Goal: Transaction & Acquisition: Subscribe to service/newsletter

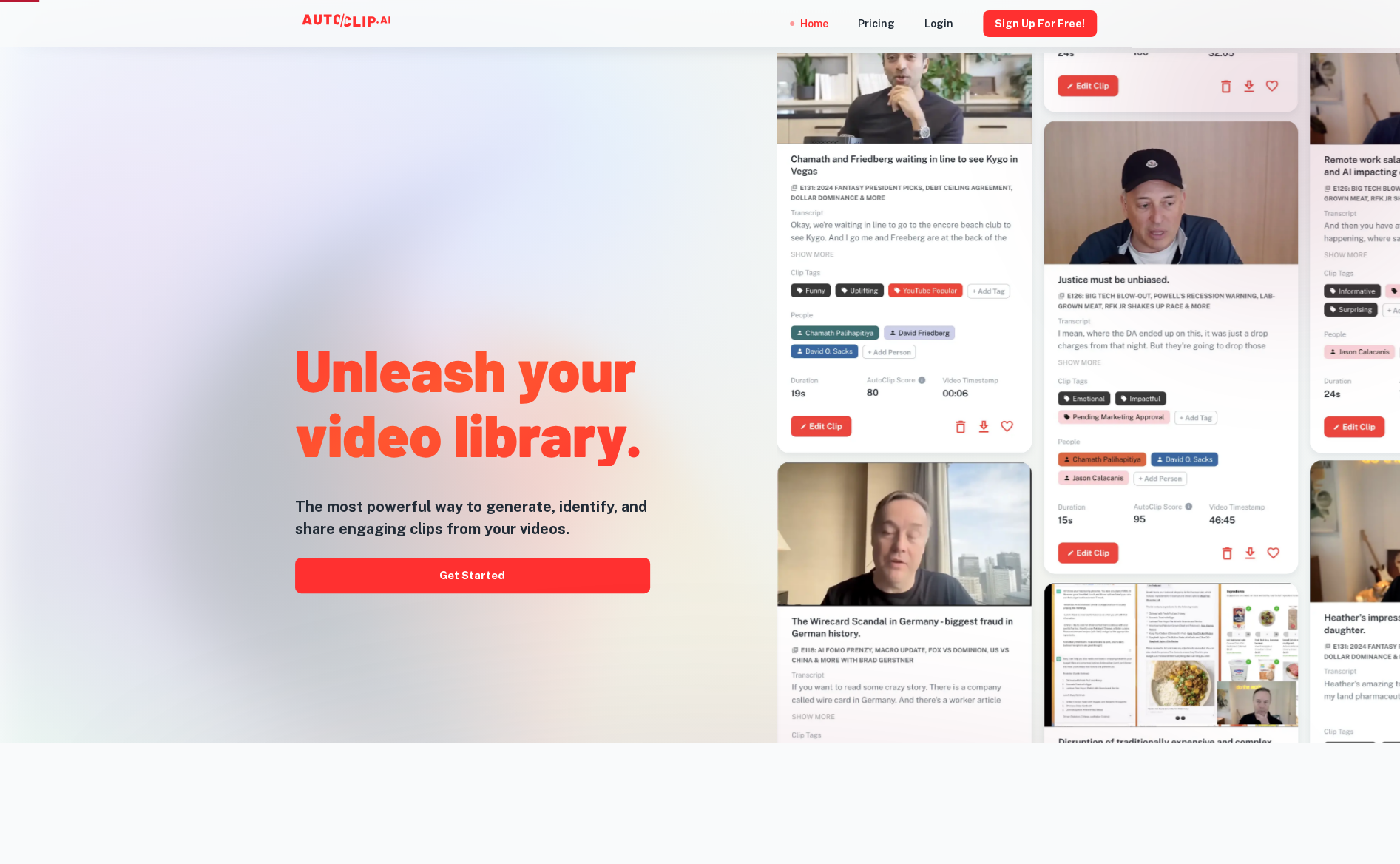
scroll to position [148, 0]
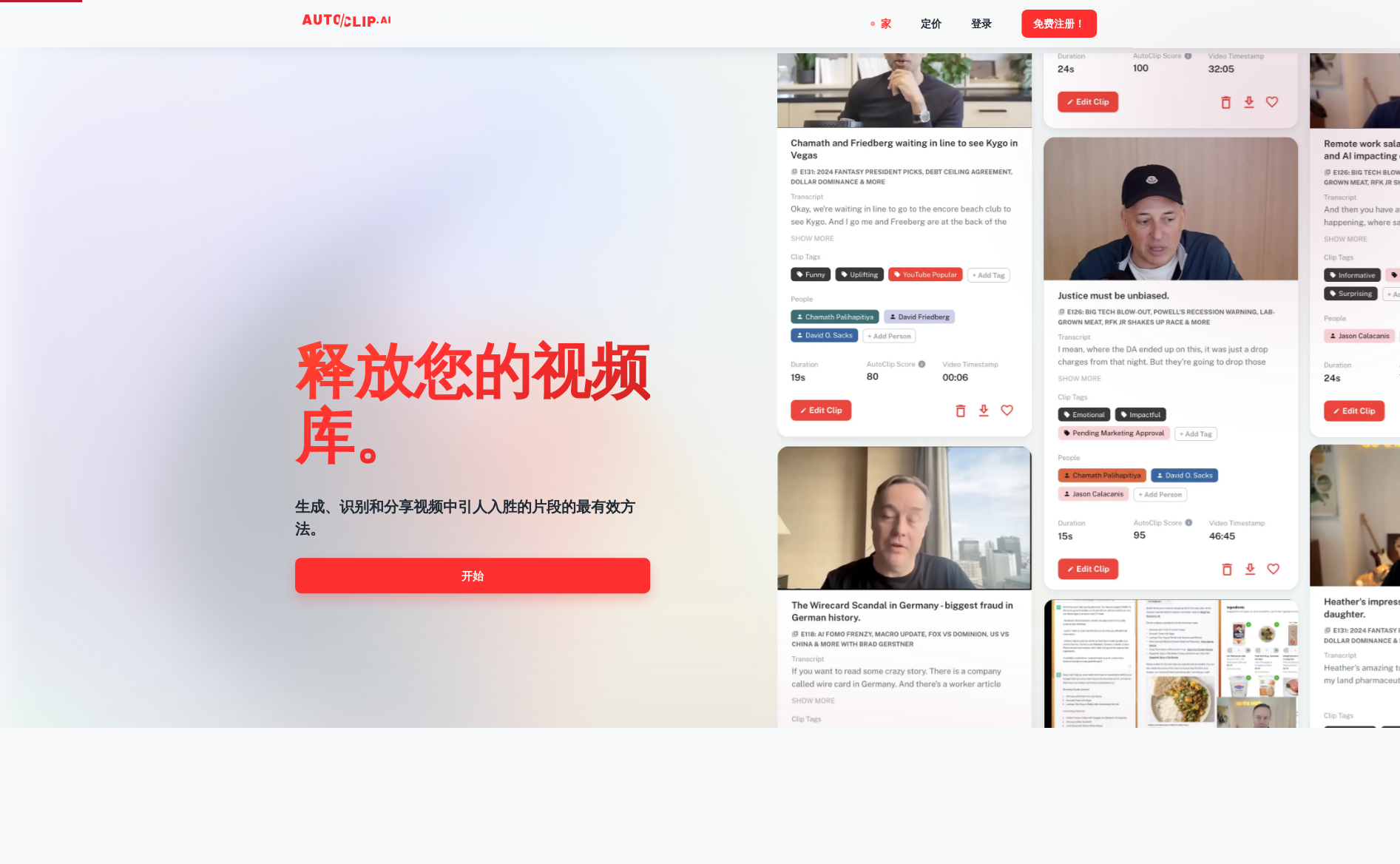
click at [474, 582] on font "开始" at bounding box center [472, 575] width 22 height 12
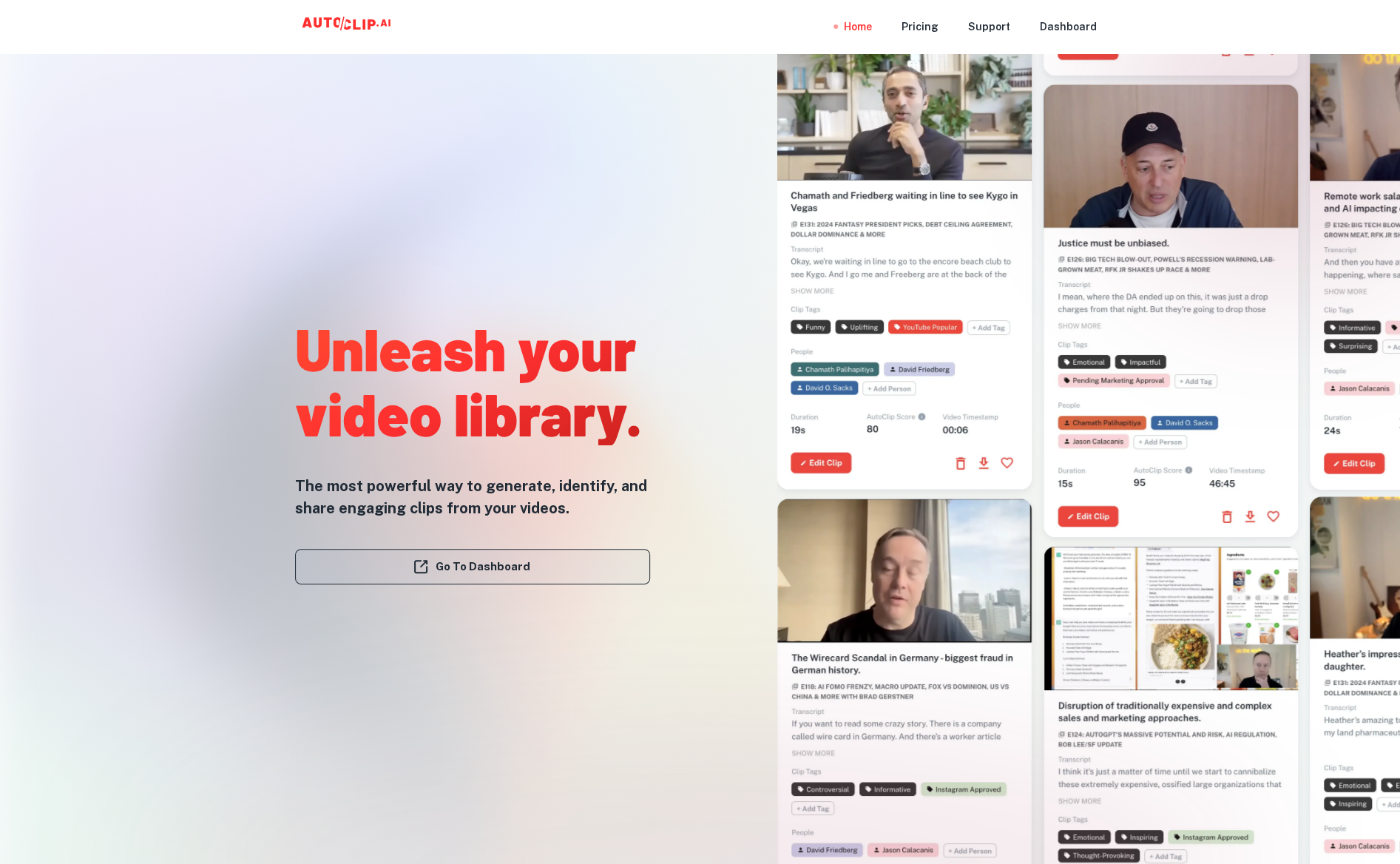
click at [491, 584] on link "Go To Dashboard" at bounding box center [472, 566] width 355 height 35
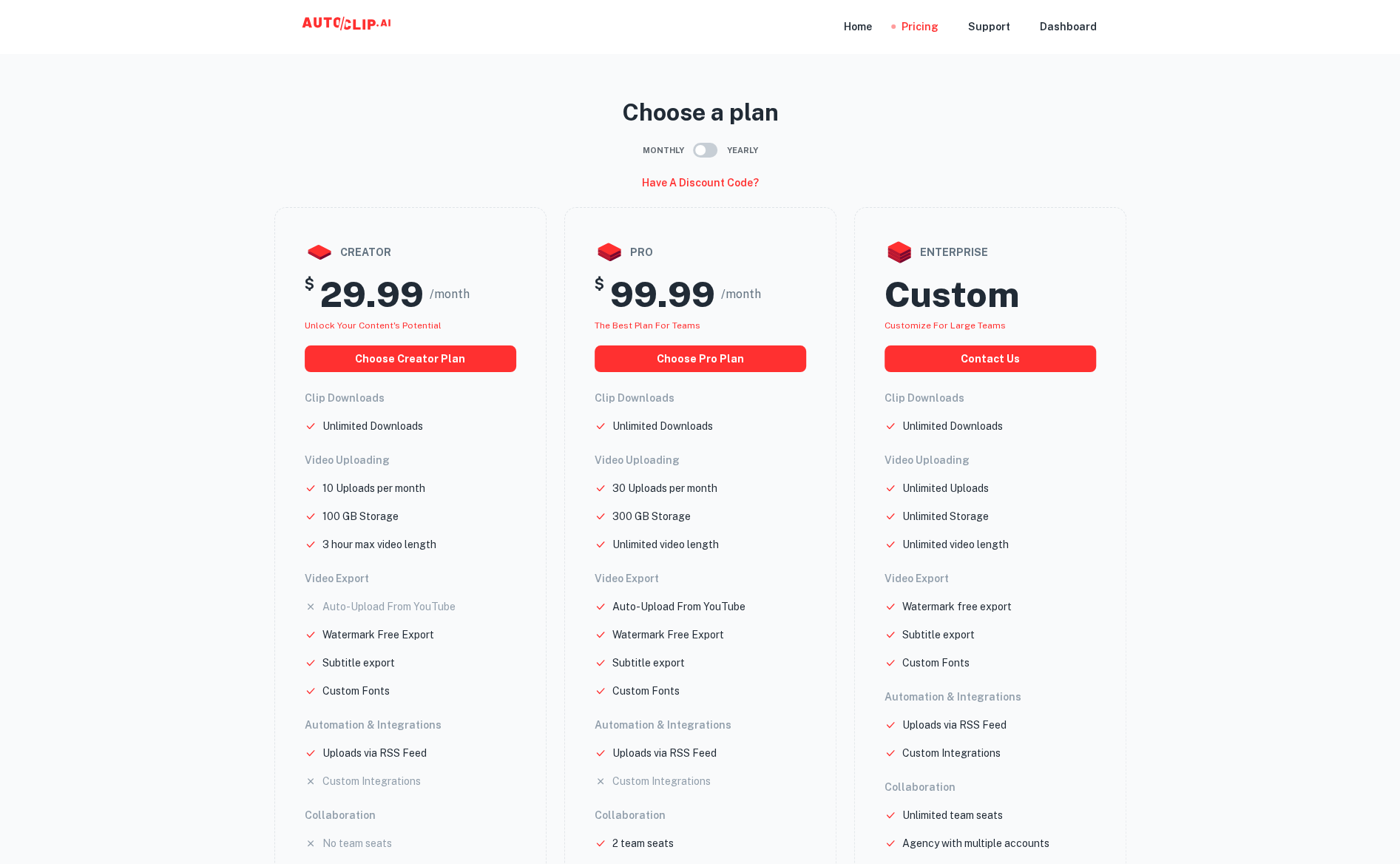
click at [1169, 103] on main "Choose a plan Monthly Yearly Have a discount code? creator $ 29.99 /month Unloc…" at bounding box center [700, 481] width 1400 height 941
click at [844, 26] on div "Home" at bounding box center [858, 26] width 28 height 53
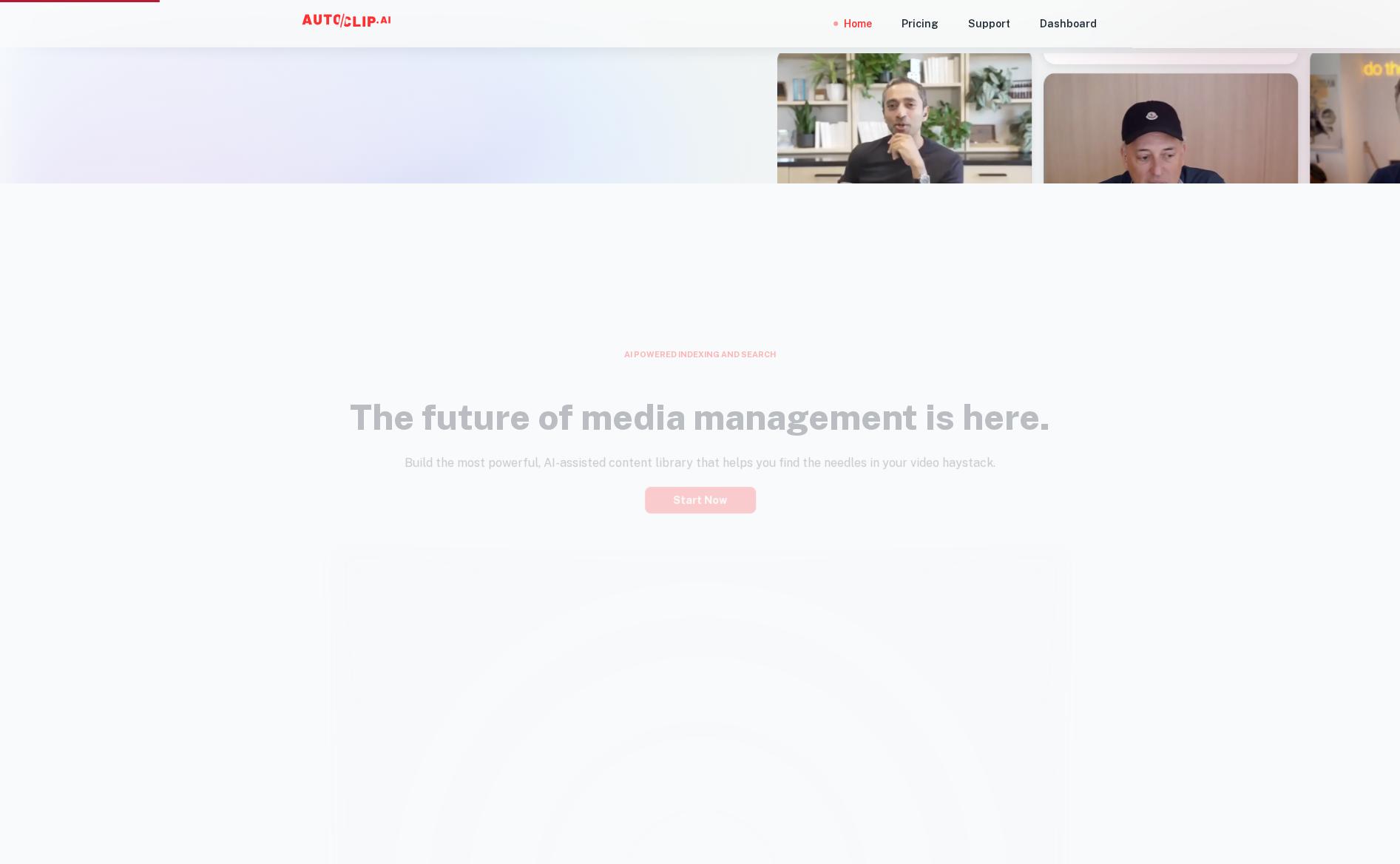
scroll to position [740, 0]
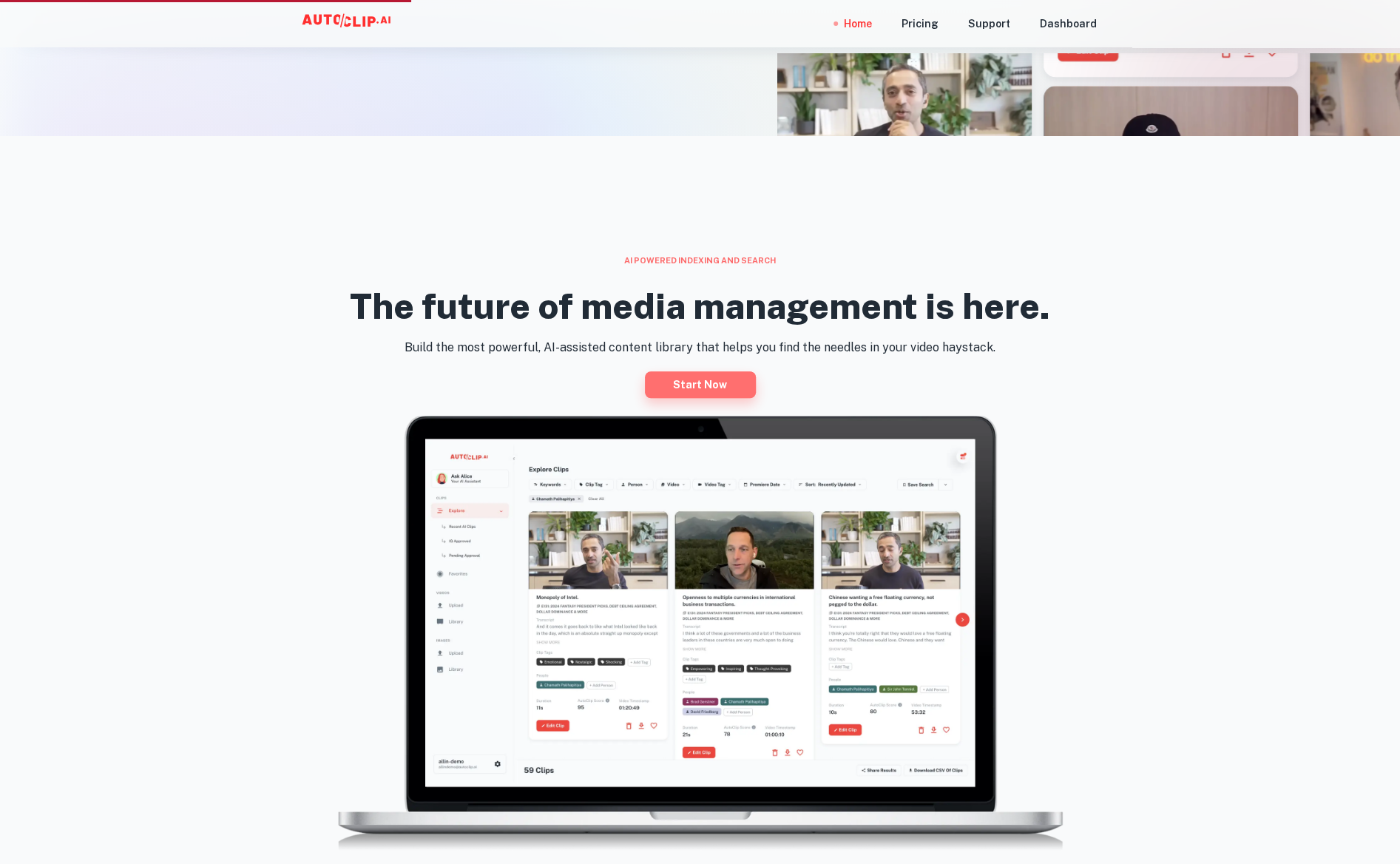
click at [721, 398] on link "Start now" at bounding box center [700, 384] width 111 height 26
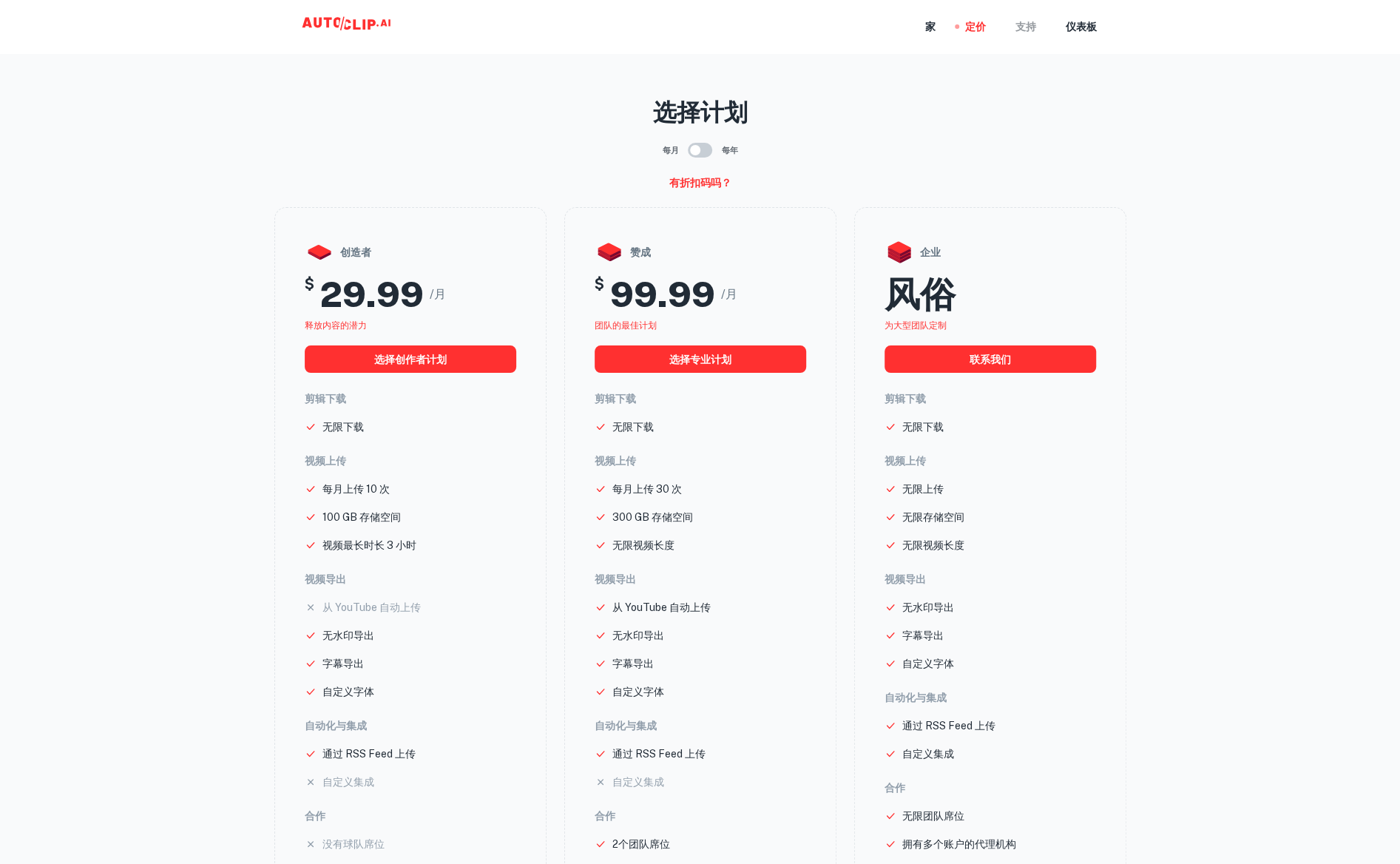
click at [1016, 25] on font "支持" at bounding box center [1026, 27] width 21 height 12
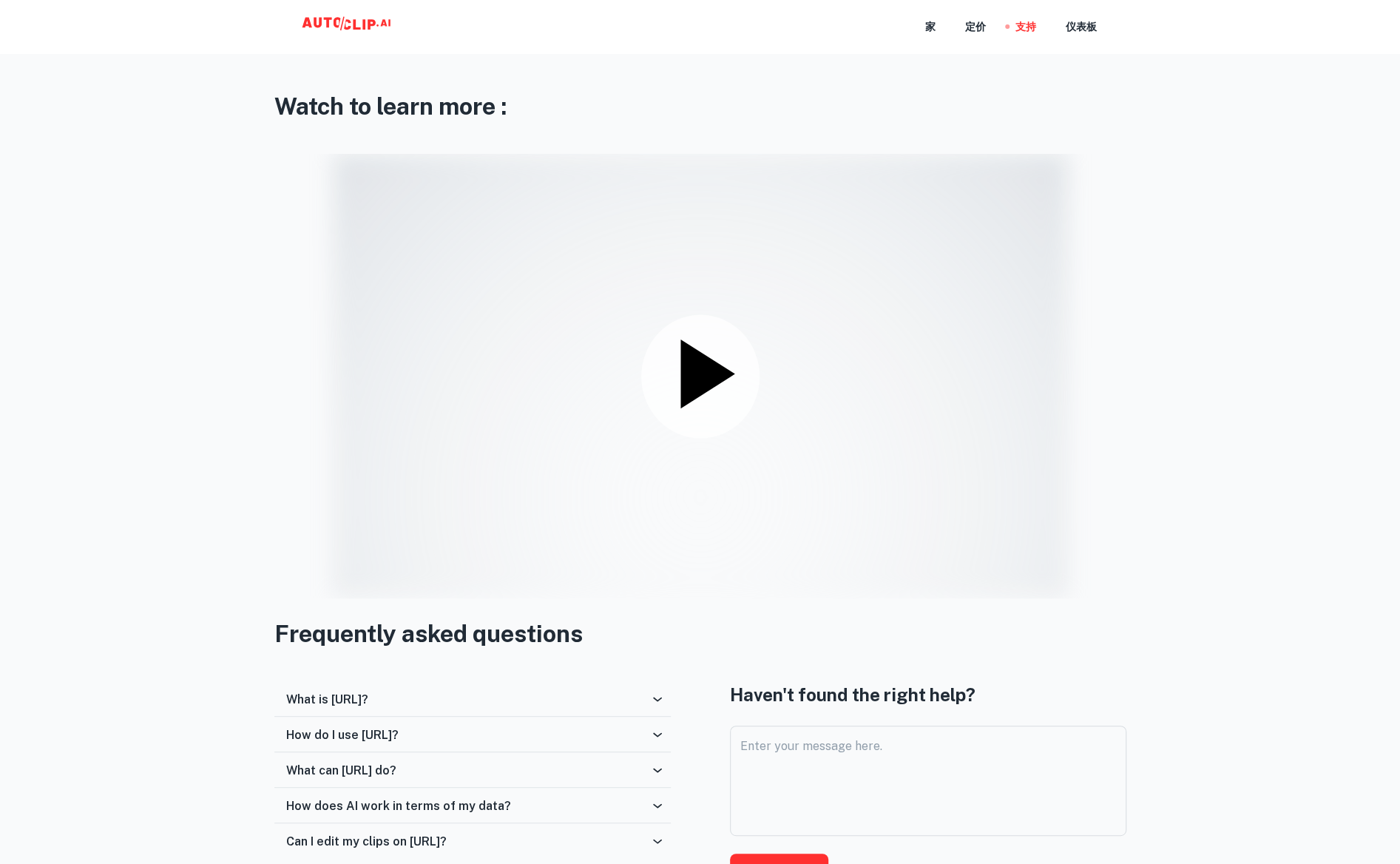
click at [903, 23] on div "家 定价 支持 仪表板" at bounding box center [700, 26] width 888 height 53
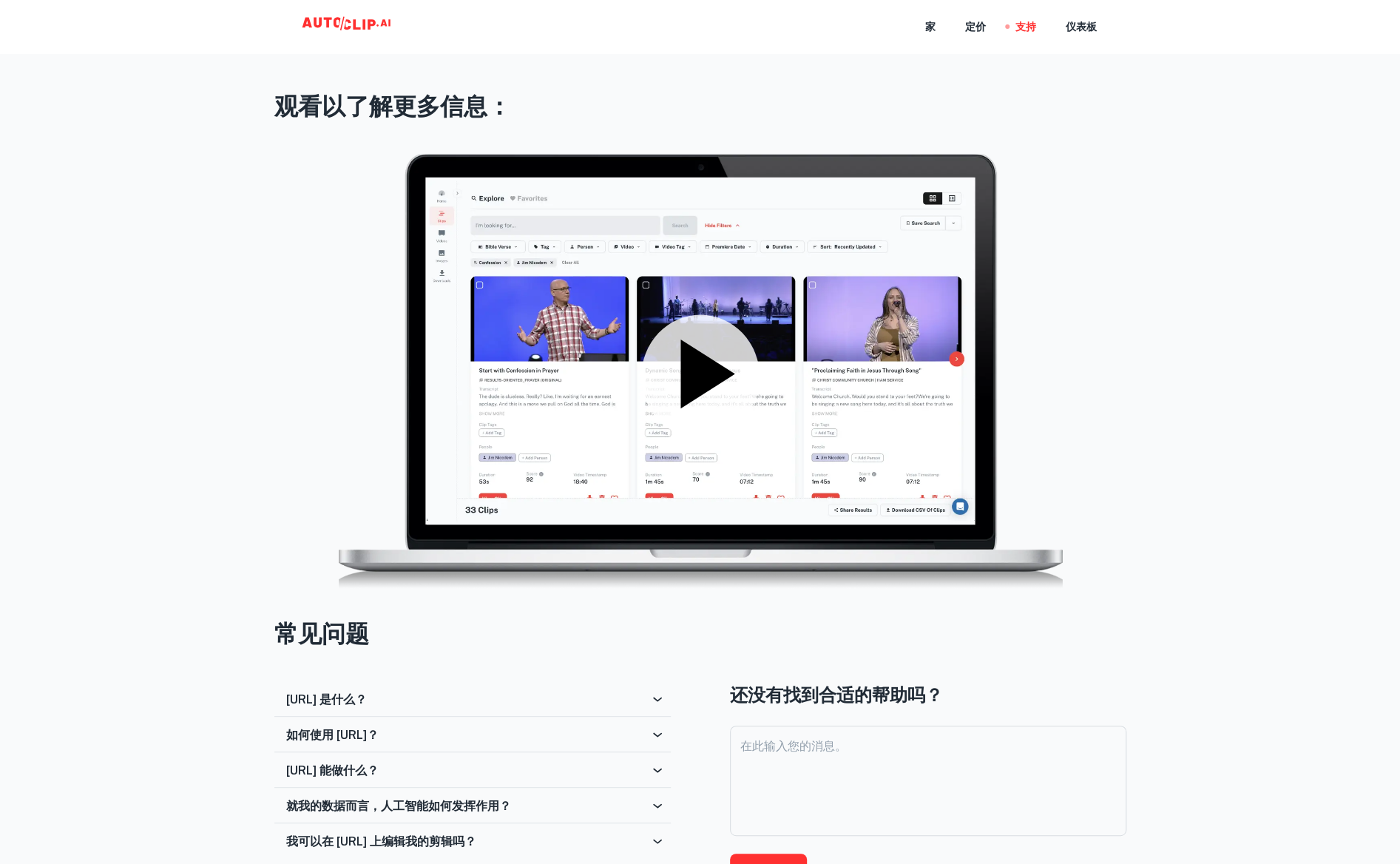
click at [699, 406] on icon at bounding box center [708, 374] width 54 height 69
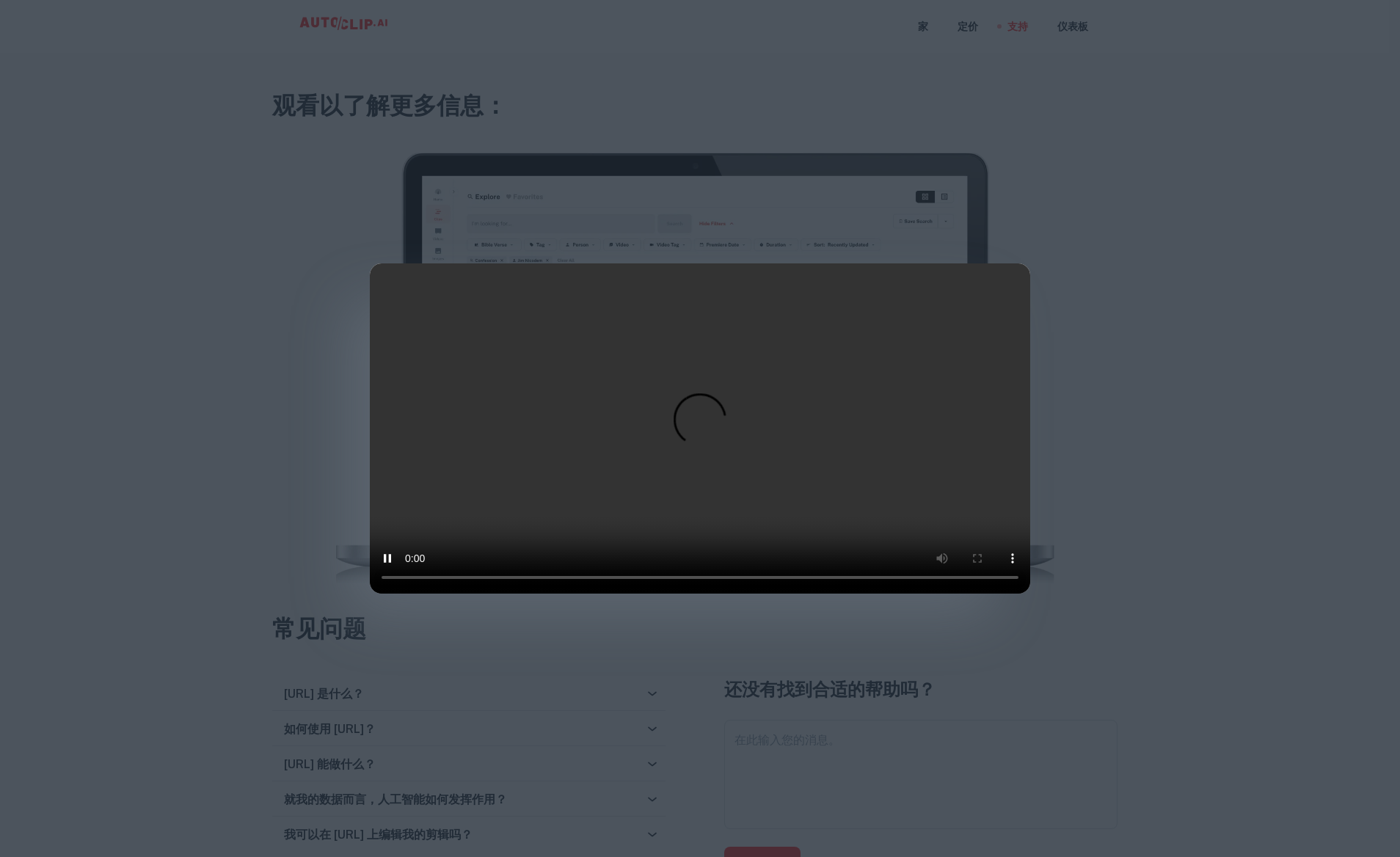
click at [1171, 542] on div at bounding box center [700, 428] width 1400 height 857
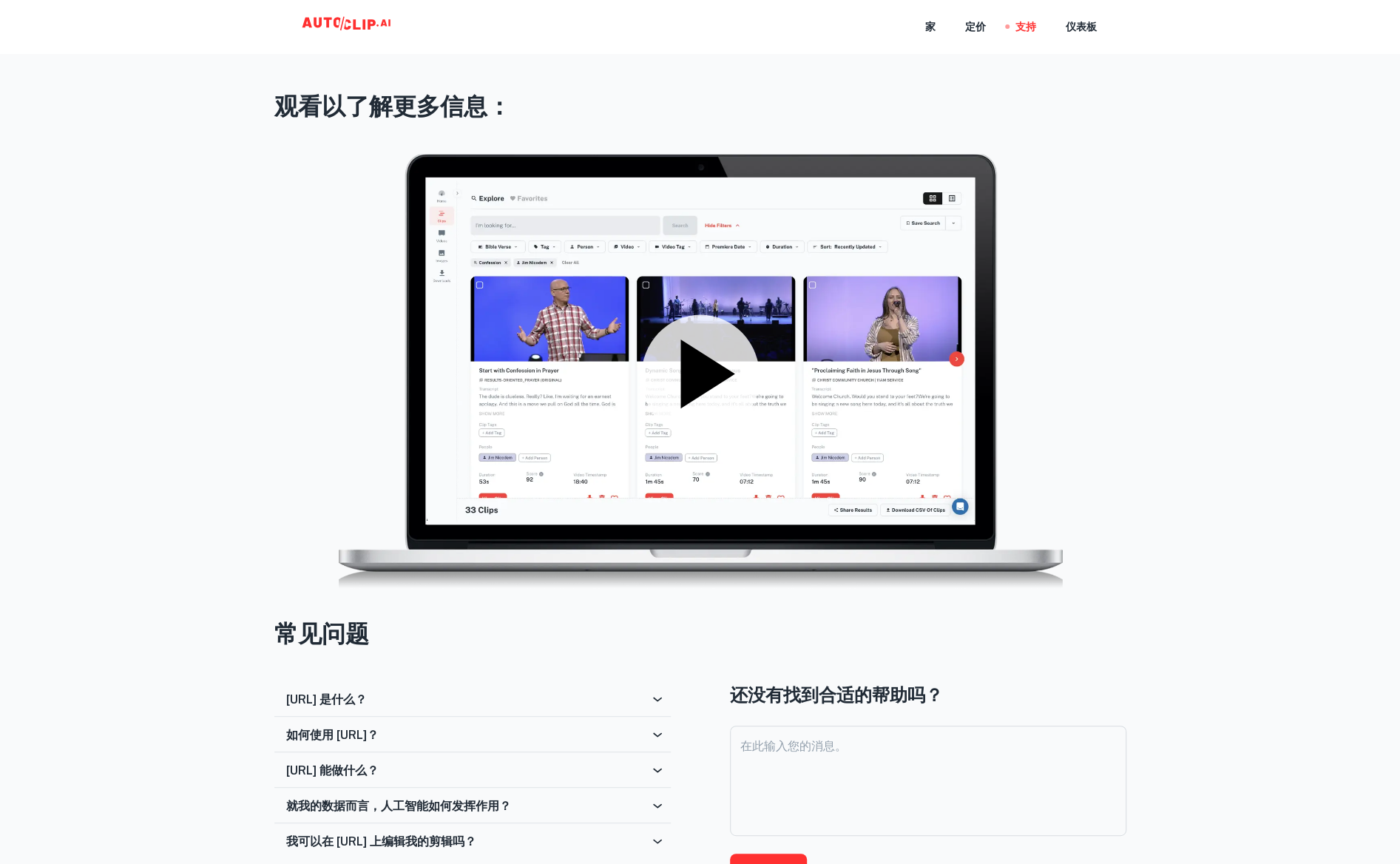
click at [1141, 295] on div "观看以了解更多信息： 常见问题 [URL] 是什么？ Autoclip 是一个视频处理平台，允许用户剪辑、索引和搜索长视频。 如何使用 [URL]？ 要使用 …" at bounding box center [700, 512] width 888 height 871
click at [713, 385] on icon at bounding box center [708, 374] width 54 height 69
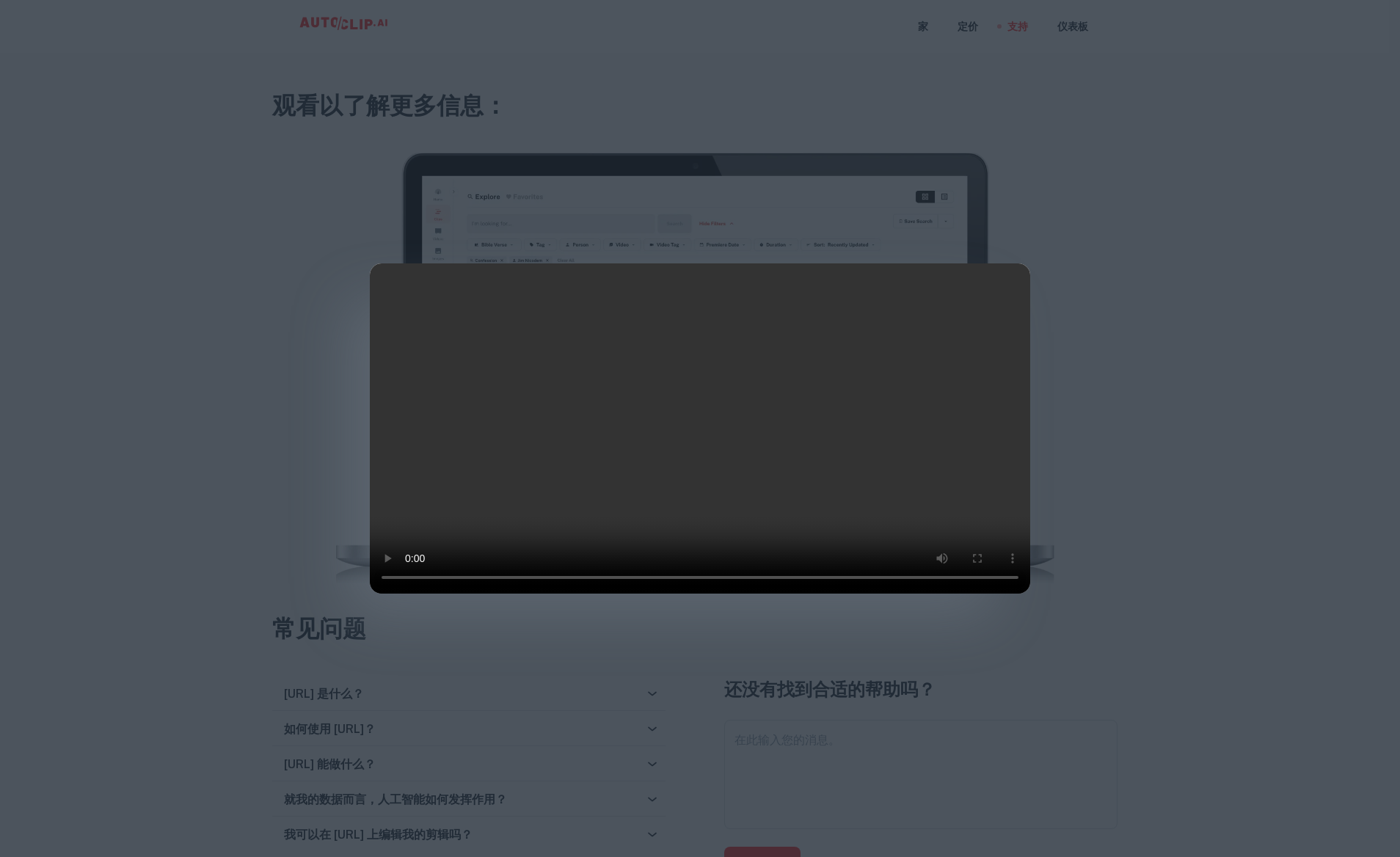
click at [1163, 554] on div at bounding box center [700, 428] width 1400 height 857
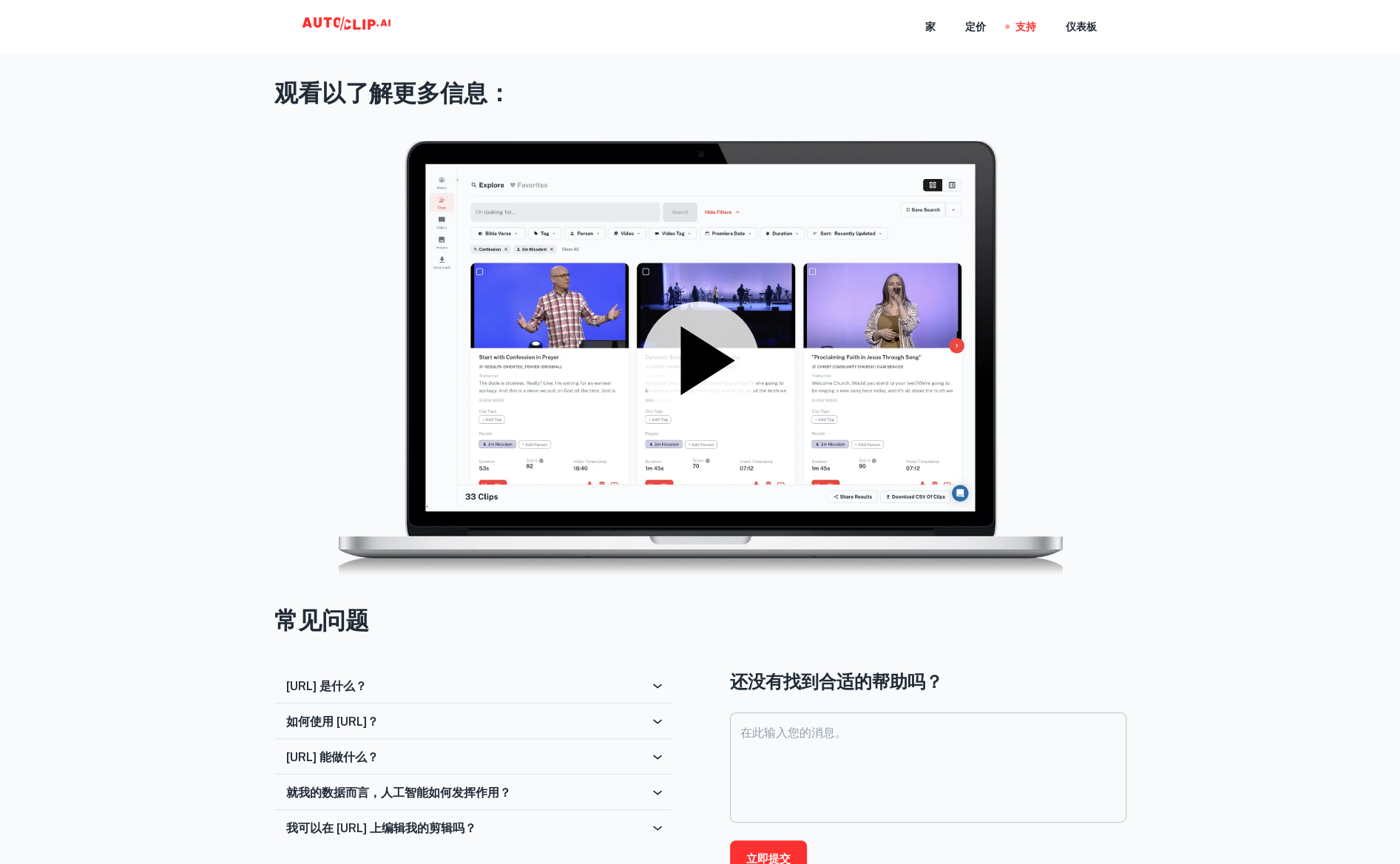
scroll to position [222, 0]
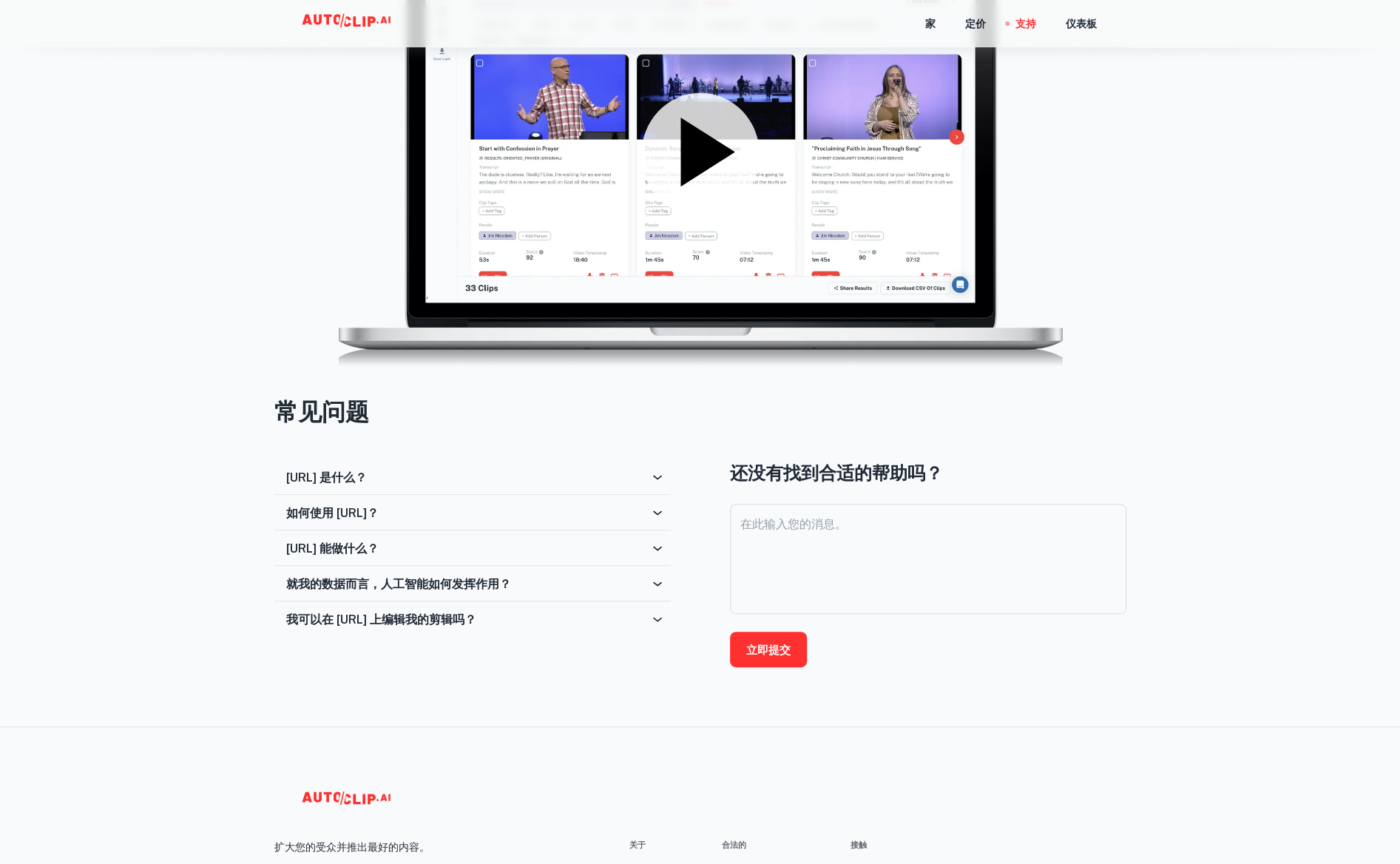
click at [654, 520] on icon at bounding box center [658, 513] width 15 height 15
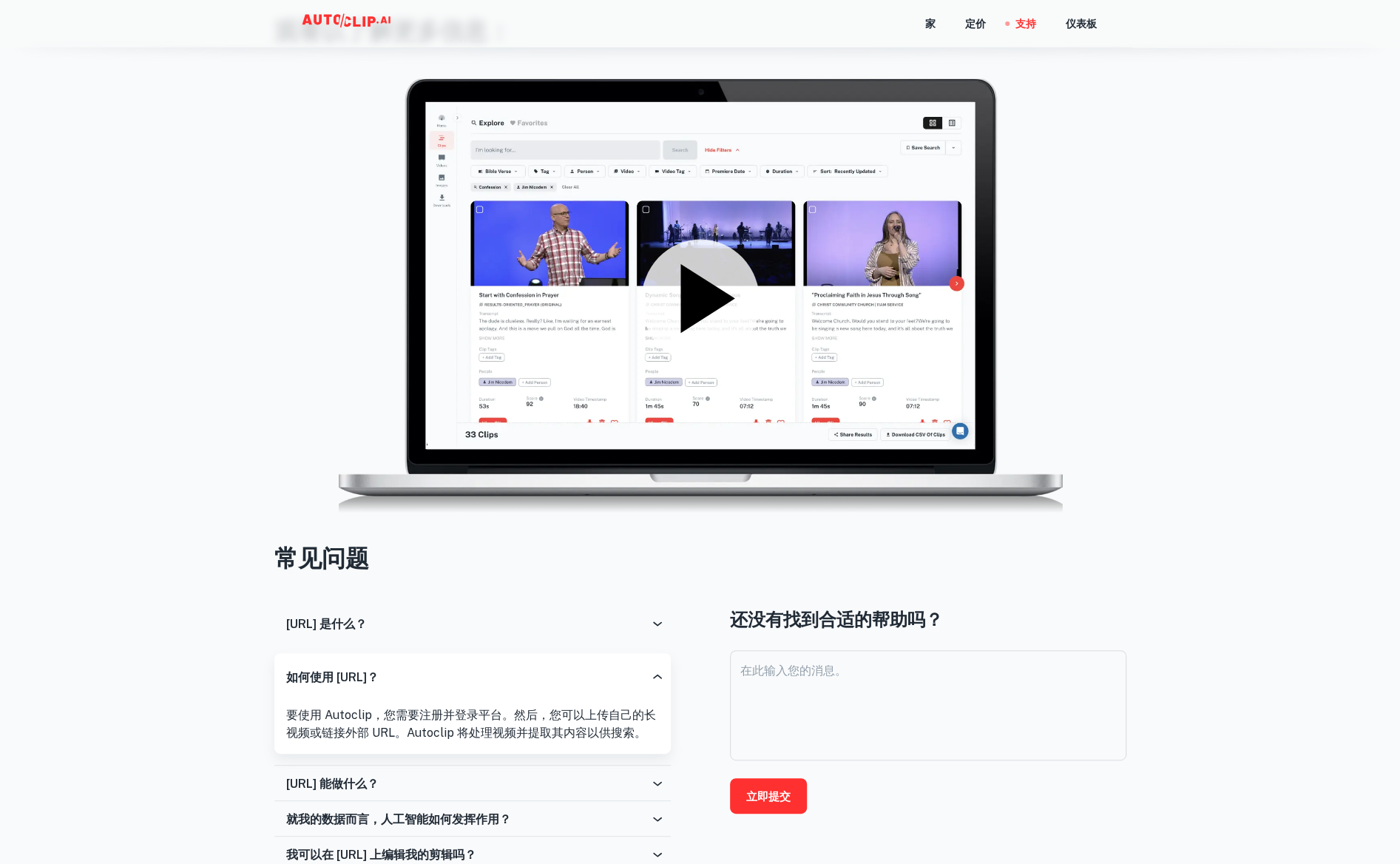
scroll to position [0, 0]
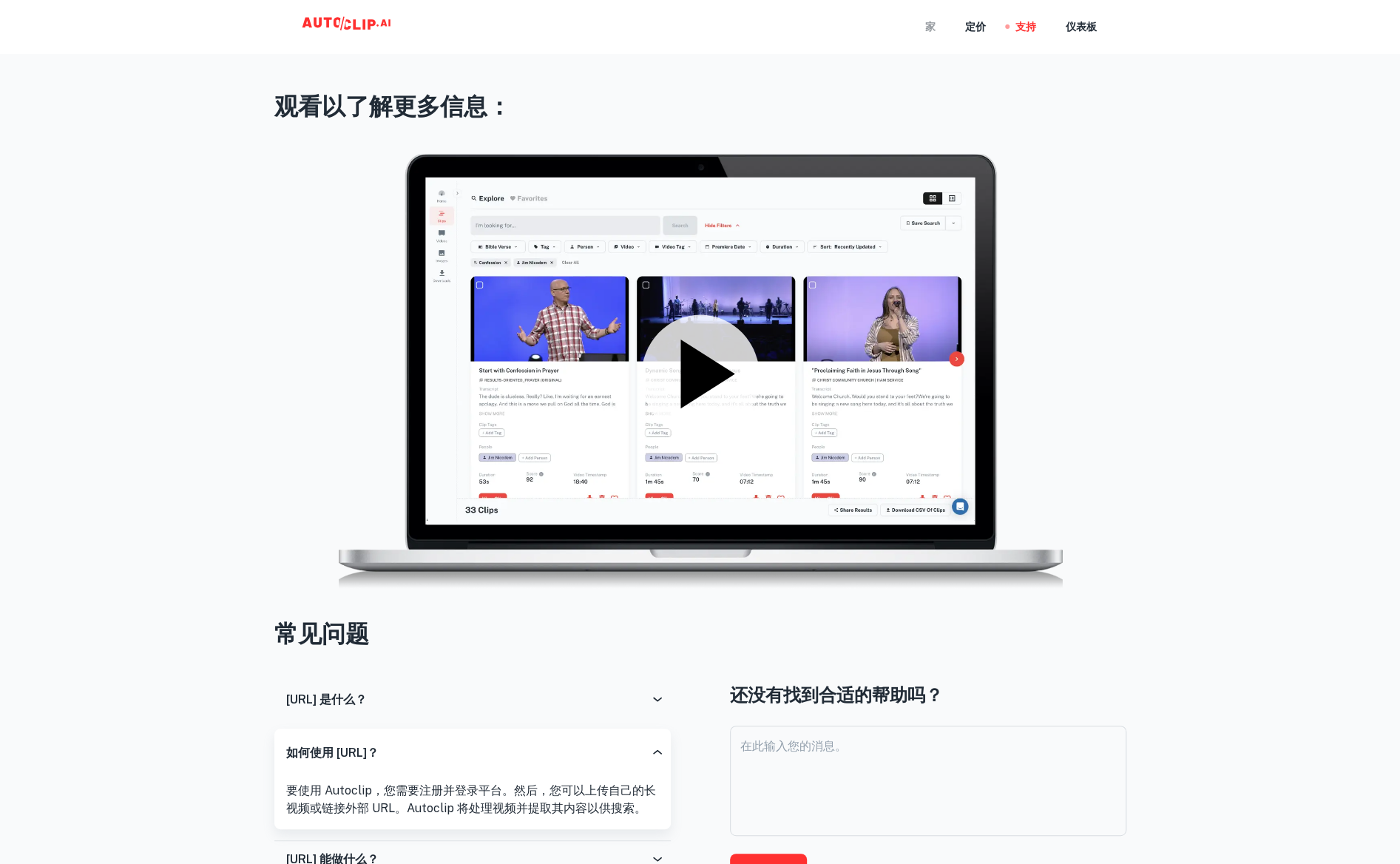
click at [925, 26] on font "家" at bounding box center [930, 27] width 11 height 12
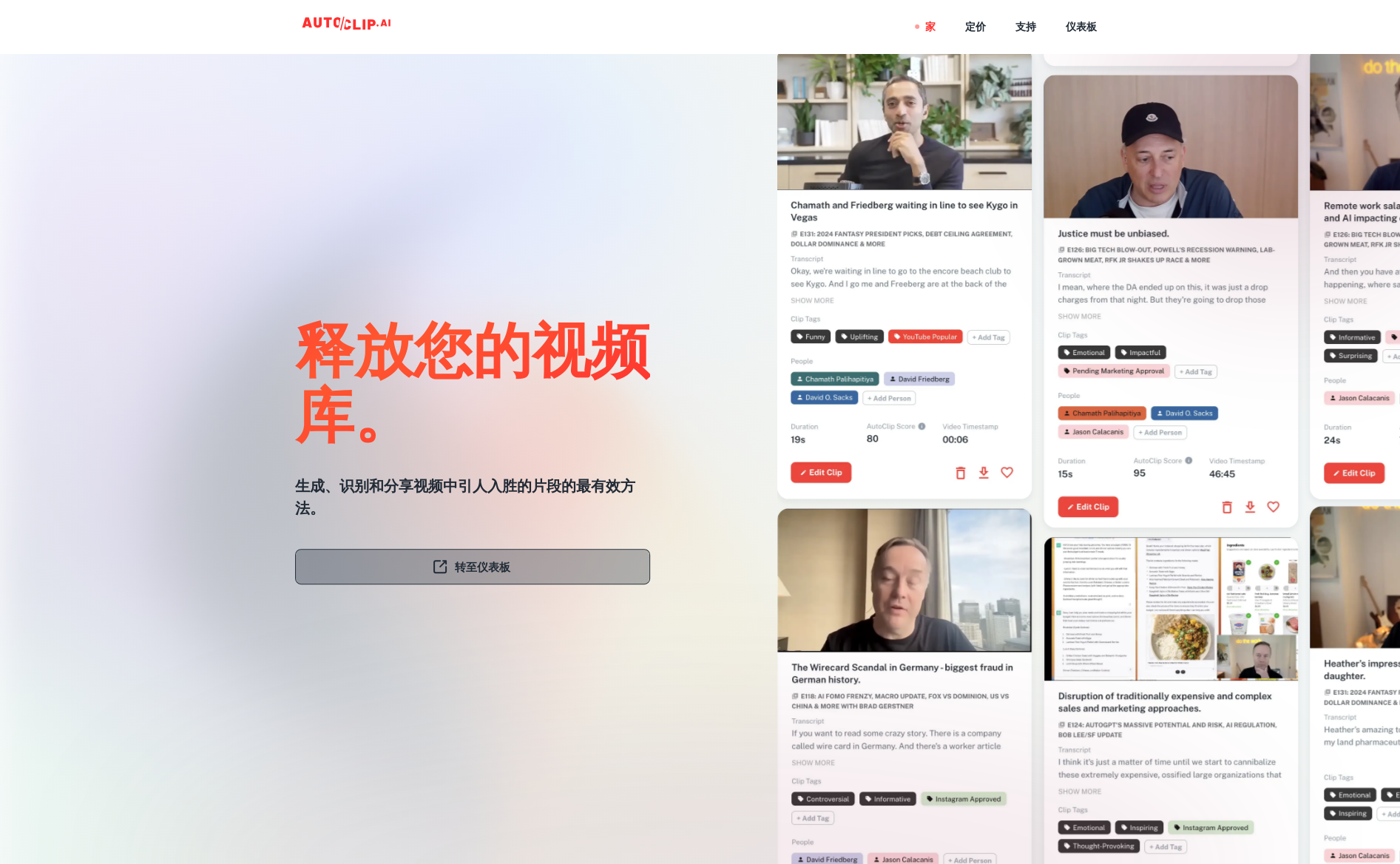
click at [493, 574] on font "转至仪表板" at bounding box center [482, 566] width 55 height 12
